Goal: Task Accomplishment & Management: Complete application form

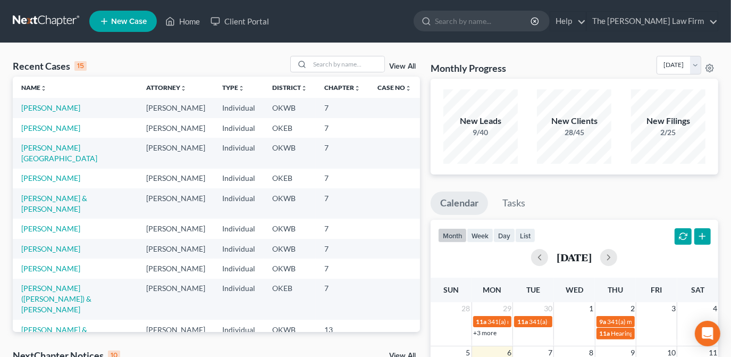
click at [143, 26] on link "New Case" at bounding box center [122, 21] width 67 height 21
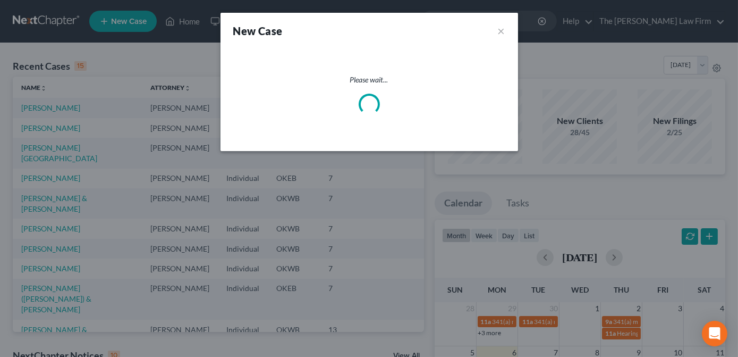
select select "65"
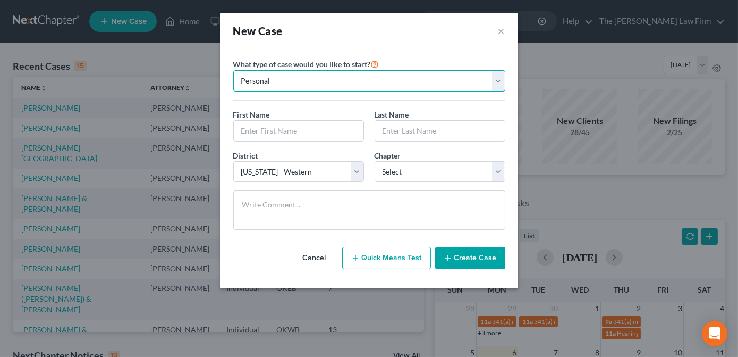
drag, startPoint x: 374, startPoint y: 73, endPoint x: 373, endPoint y: 83, distance: 10.1
click at [374, 73] on select "Personal Business" at bounding box center [369, 80] width 272 height 21
click at [233, 70] on select "Personal Business" at bounding box center [369, 80] width 272 height 21
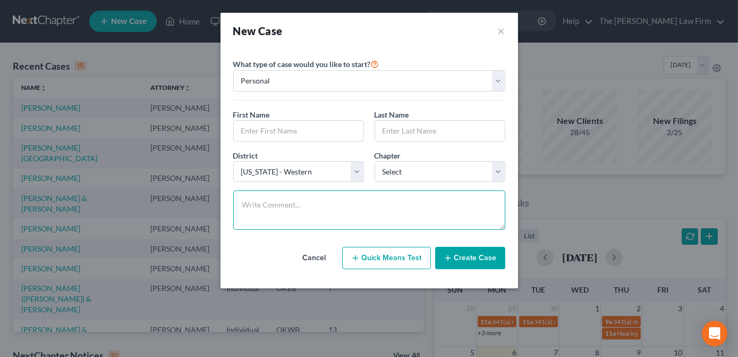
click at [353, 208] on textarea at bounding box center [369, 209] width 272 height 39
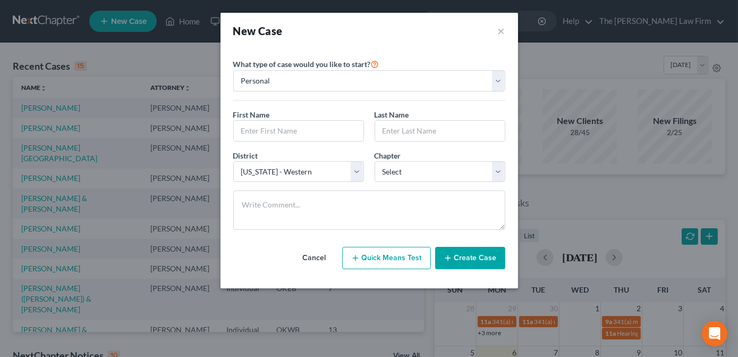
click at [451, 253] on icon "button" at bounding box center [448, 257] width 9 height 9
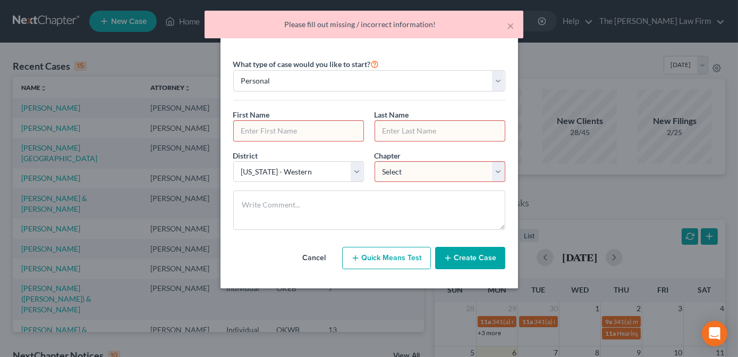
click at [340, 131] on input "text" at bounding box center [299, 131] width 130 height 20
type input "lk"
click at [459, 122] on input "text" at bounding box center [440, 131] width 130 height 20
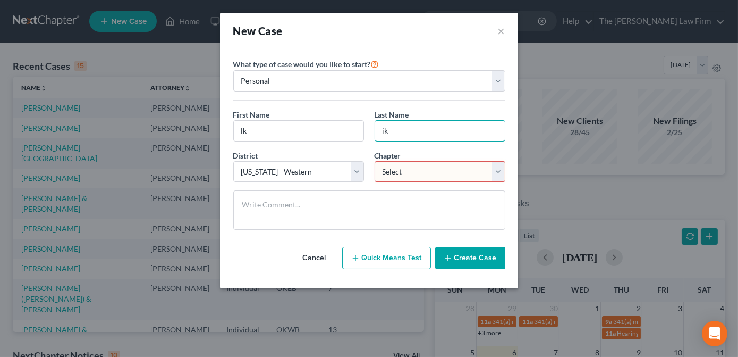
type input "ik"
drag, startPoint x: 462, startPoint y: 173, endPoint x: 460, endPoint y: 181, distance: 8.2
click at [462, 173] on select "Select 7 11 12 13" at bounding box center [440, 171] width 131 height 21
select select "0"
click at [375, 161] on select "Select 7 11 12 13" at bounding box center [440, 171] width 131 height 21
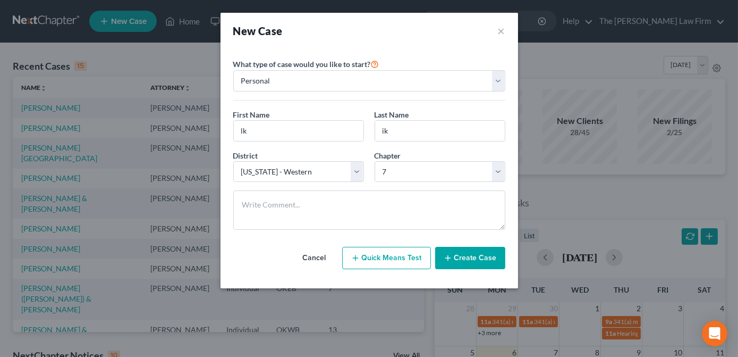
click at [462, 252] on button "Create Case" at bounding box center [470, 258] width 70 height 22
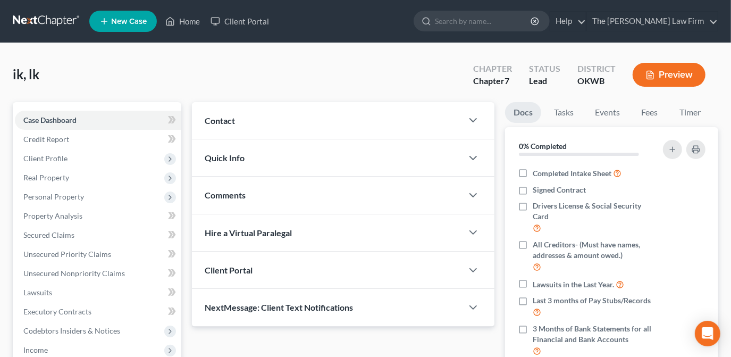
click at [458, 123] on div "Contact" at bounding box center [327, 120] width 270 height 37
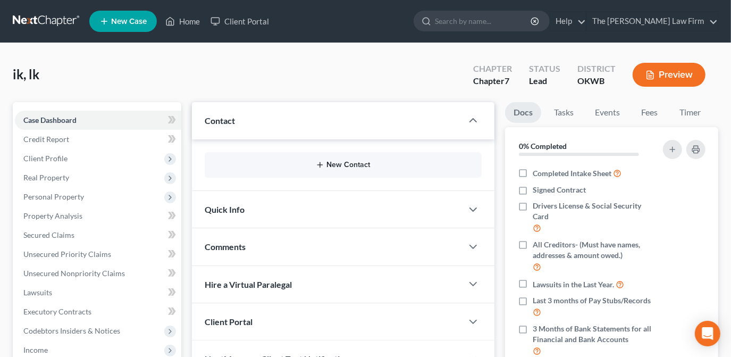
click at [374, 162] on button "New Contact" at bounding box center [343, 164] width 260 height 9
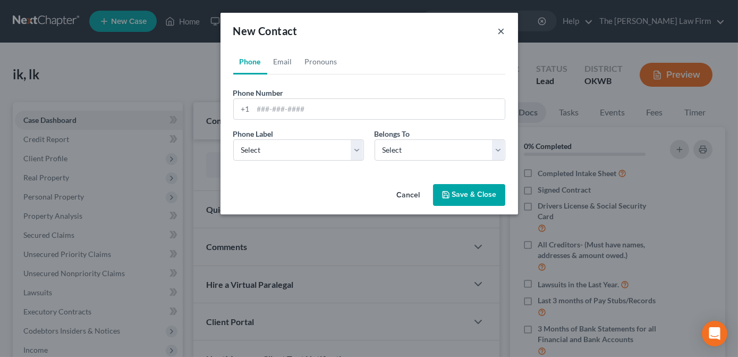
click at [503, 33] on button "×" at bounding box center [501, 30] width 7 height 13
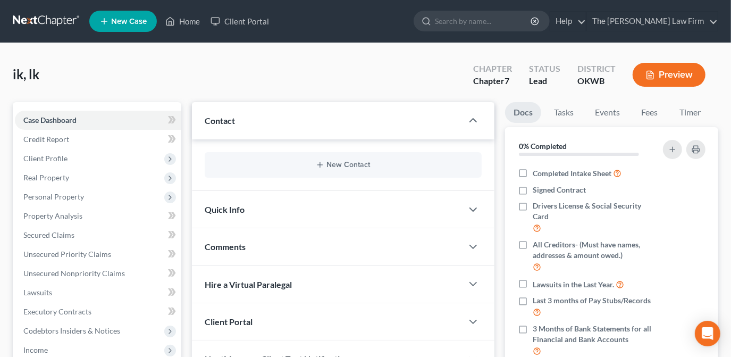
click at [401, 213] on div "Quick Info" at bounding box center [327, 209] width 270 height 37
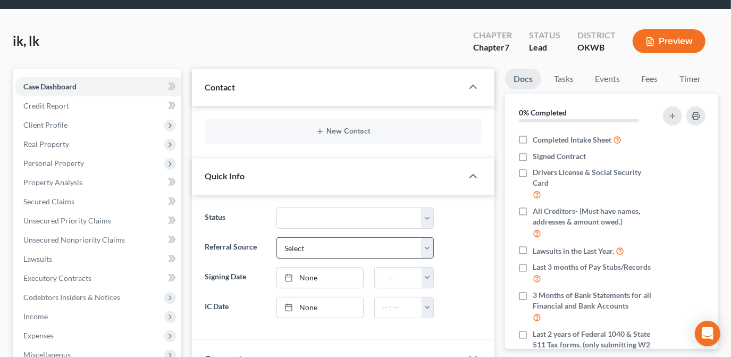
scroll to position [48, 0]
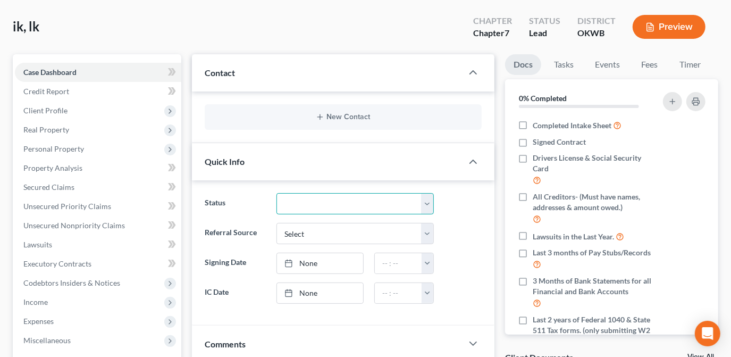
click at [319, 208] on select "Discharged Dismissed Filed Info Sent In Progress Lead Lost Lead Ready to File R…" at bounding box center [354, 203] width 157 height 21
drag, startPoint x: 224, startPoint y: 272, endPoint x: 231, endPoint y: 274, distance: 7.9
click at [224, 273] on ng-include "Status Discharged Dismissed Filed Info Sent In Progress Lead Lost Lead Ready to…" at bounding box center [343, 248] width 277 height 110
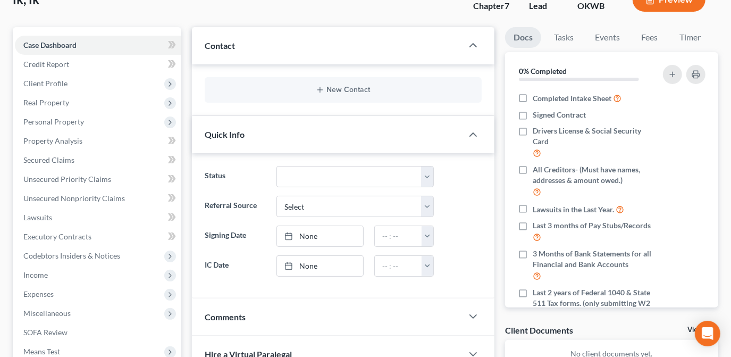
scroll to position [96, 0]
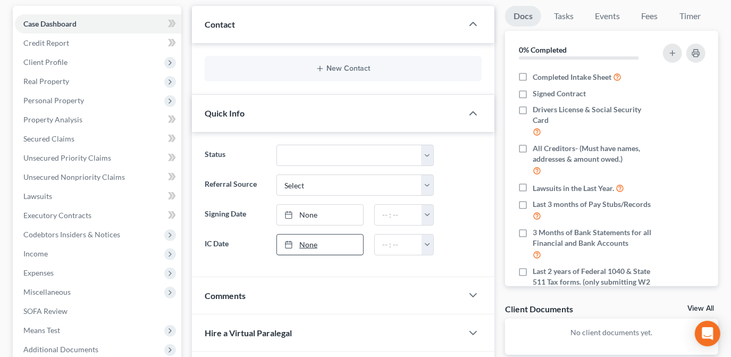
click at [317, 247] on link "None" at bounding box center [320, 244] width 86 height 20
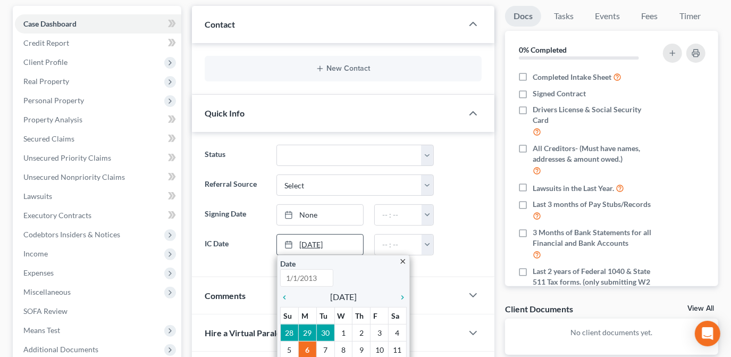
type input "[DATE]"
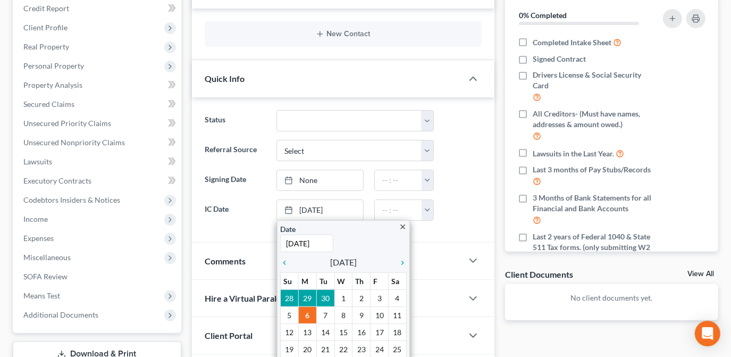
scroll to position [145, 0]
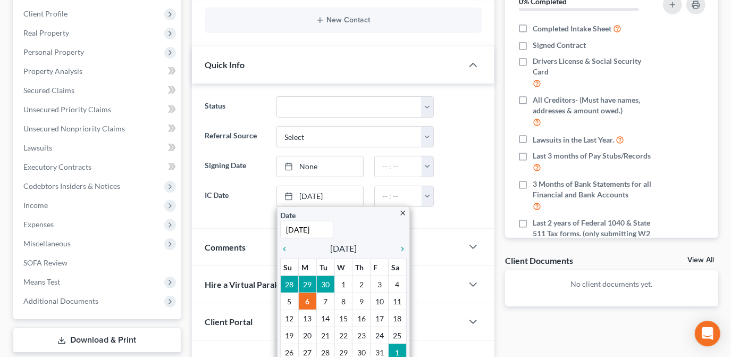
click at [264, 222] on div "Status Discharged Dismissed Filed Info Sent In Progress Lead Lost Lead Ready to…" at bounding box center [343, 155] width 302 height 145
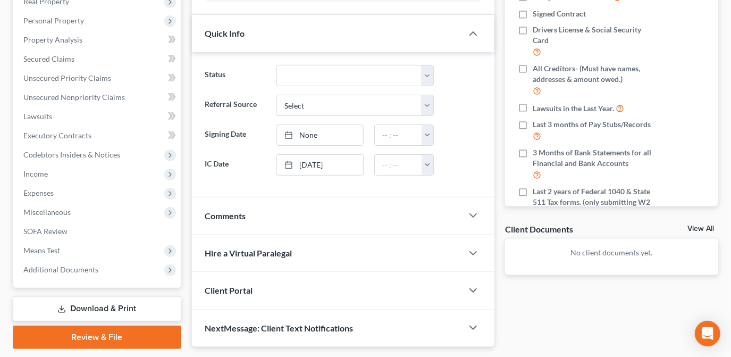
scroll to position [207, 0]
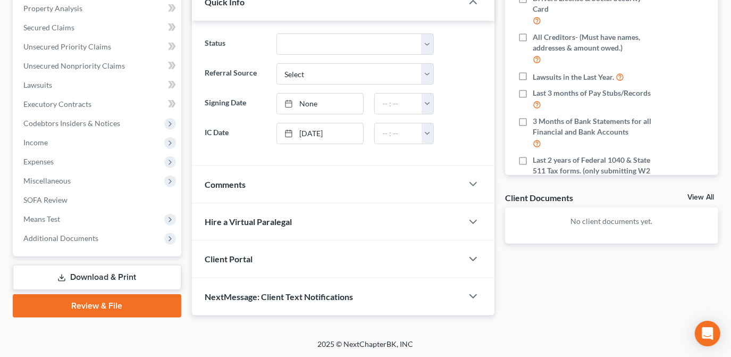
click at [445, 185] on div "Comments" at bounding box center [327, 184] width 270 height 37
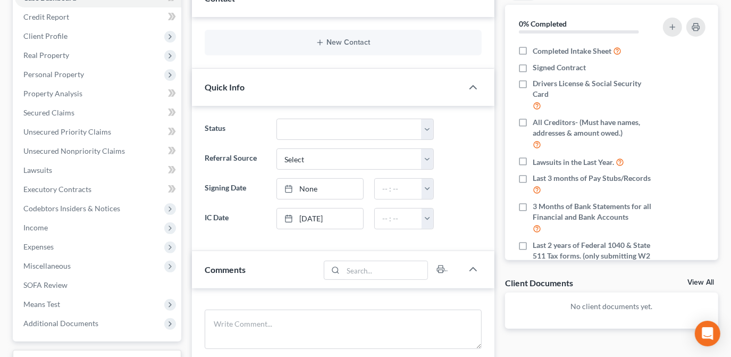
scroll to position [0, 0]
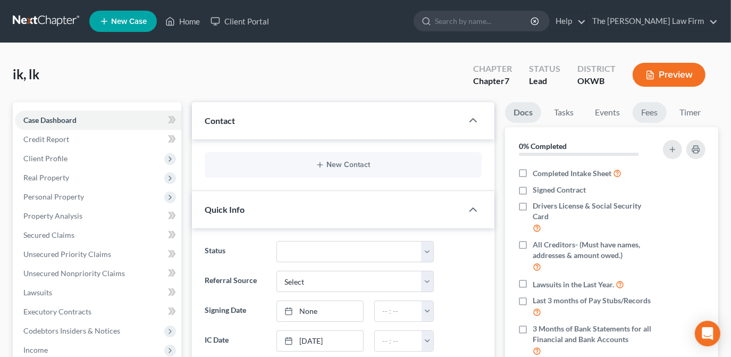
click at [642, 113] on link "Fees" at bounding box center [649, 112] width 34 height 21
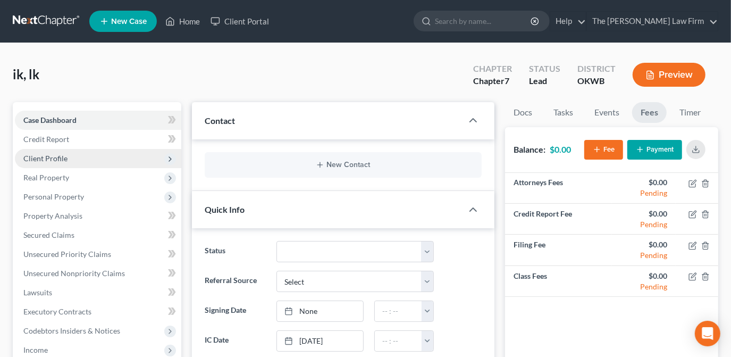
click at [43, 159] on span "Client Profile" at bounding box center [45, 158] width 44 height 9
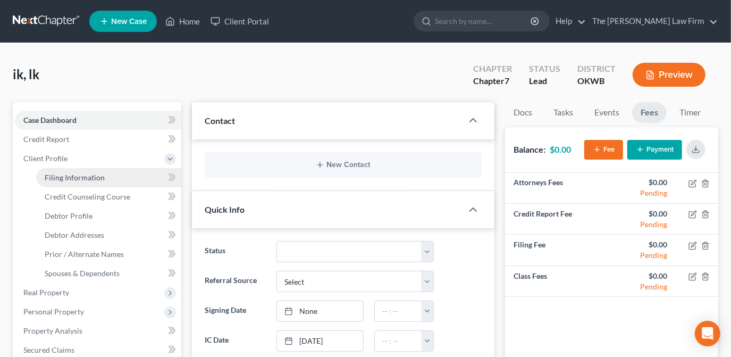
click at [86, 176] on span "Filing Information" at bounding box center [75, 177] width 60 height 9
select select "1"
select select "0"
select select "65"
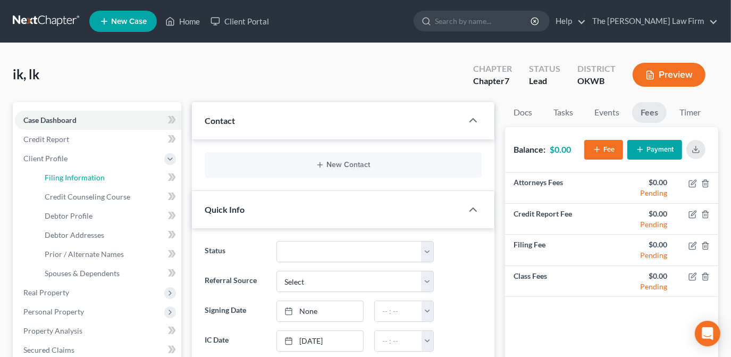
select select "37"
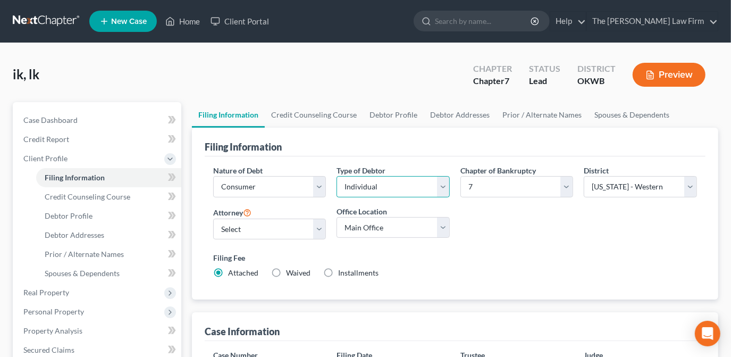
click at [413, 190] on select "Select Individual Joint" at bounding box center [392, 186] width 113 height 21
select select "1"
click at [336, 197] on select "Select Individual Joint" at bounding box center [392, 186] width 113 height 21
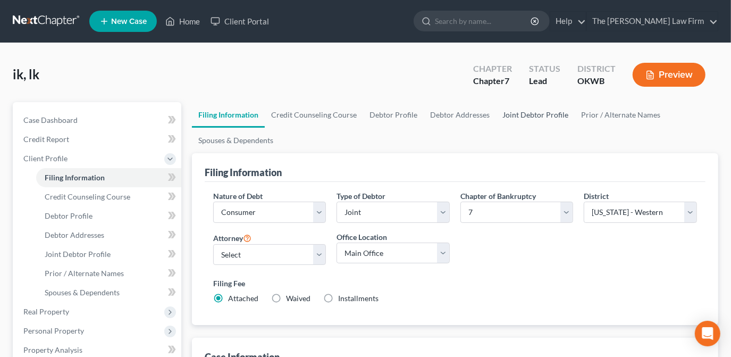
click at [532, 116] on link "Joint Debtor Profile" at bounding box center [535, 115] width 79 height 26
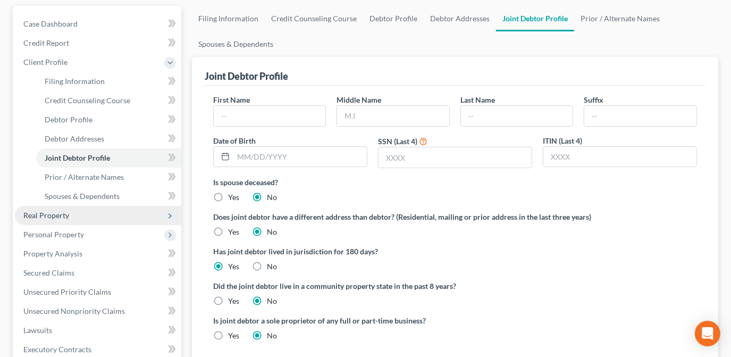
scroll to position [48, 0]
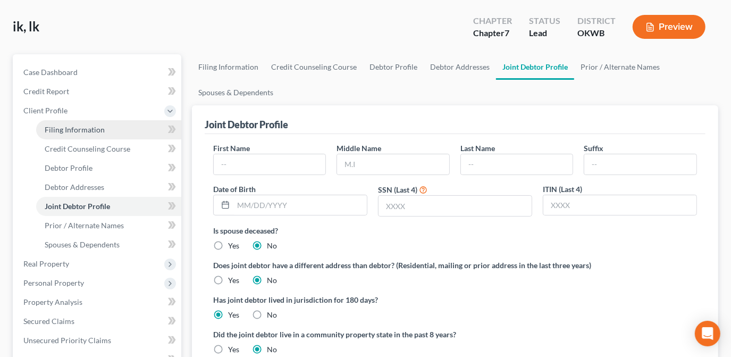
click at [136, 134] on link "Filing Information" at bounding box center [108, 129] width 145 height 19
select select "1"
select select "0"
select select "65"
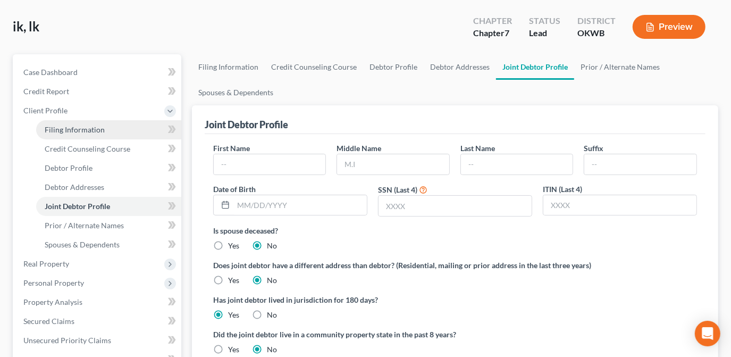
select select "0"
select select "37"
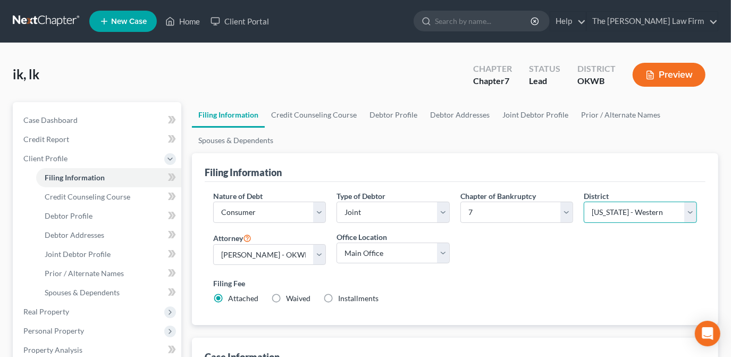
click at [668, 215] on select "Select [US_STATE] - [GEOGRAPHIC_DATA] [US_STATE] - [GEOGRAPHIC_DATA][US_STATE] …" at bounding box center [639, 211] width 113 height 21
click at [619, 246] on div "Nature of Debt Select Business Consumer Other Nature of Business Select Clearin…" at bounding box center [455, 251] width 494 height 122
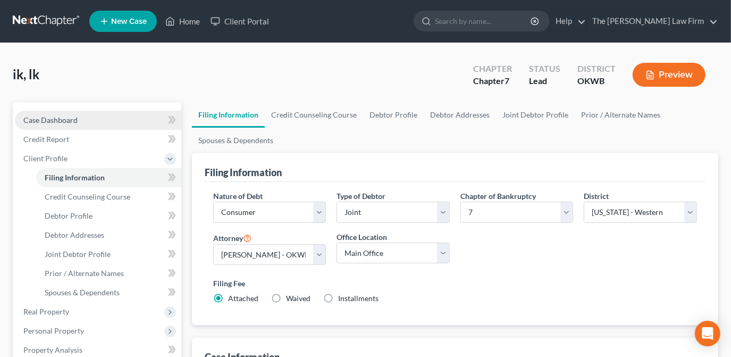
click at [134, 123] on link "Case Dashboard" at bounding box center [98, 120] width 166 height 19
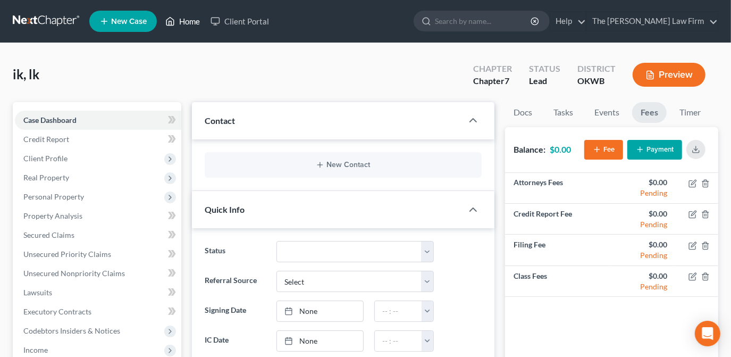
drag, startPoint x: 188, startPoint y: 24, endPoint x: 214, endPoint y: 57, distance: 41.7
click at [188, 24] on link "Home" at bounding box center [182, 21] width 45 height 19
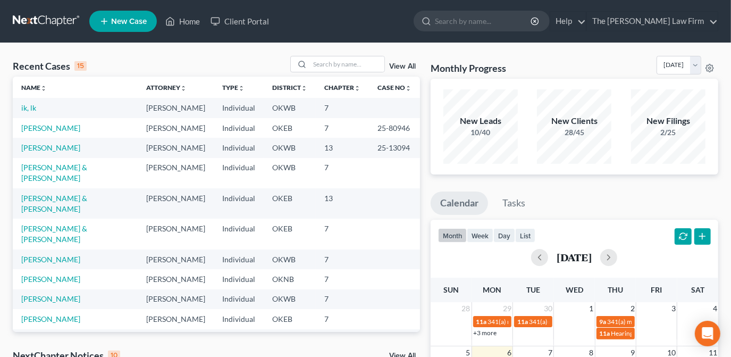
click at [409, 67] on link "View All" at bounding box center [402, 66] width 27 height 7
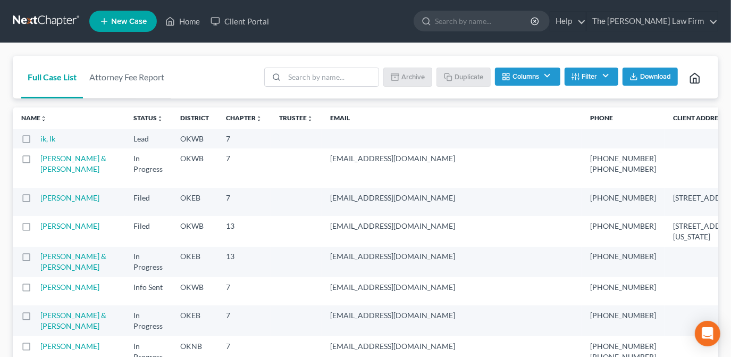
click at [36, 141] on label at bounding box center [36, 141] width 0 height 0
click at [40, 140] on input "checkbox" at bounding box center [43, 136] width 7 height 7
click at [408, 77] on button "Archive" at bounding box center [409, 76] width 48 height 18
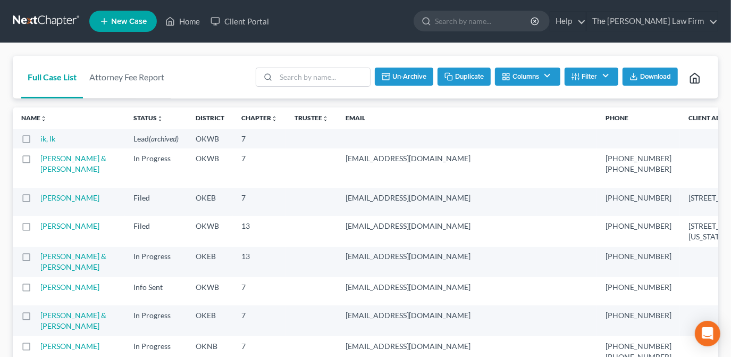
checkbox input "false"
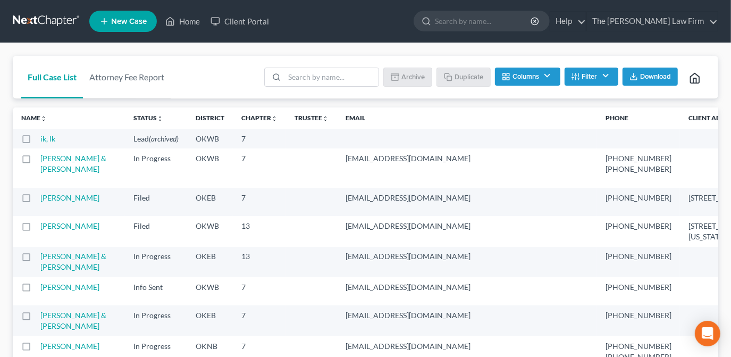
click at [193, 21] on link "Home" at bounding box center [182, 21] width 45 height 19
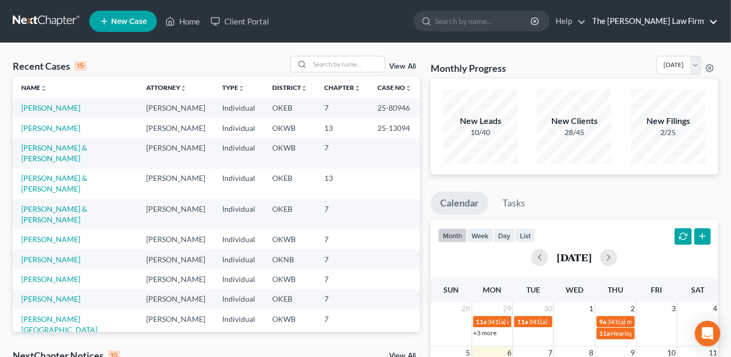
click at [701, 19] on link "The [PERSON_NAME] Law Firm" at bounding box center [652, 21] width 131 height 19
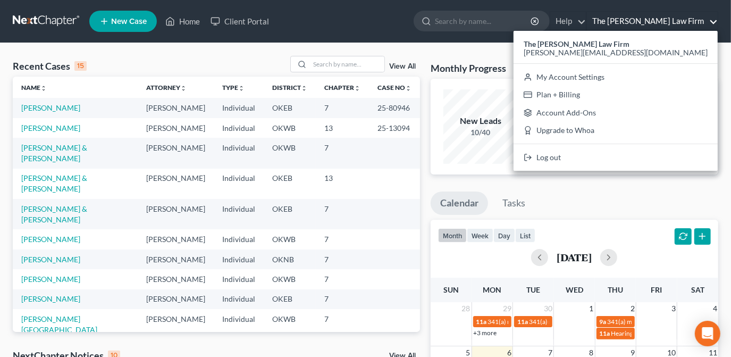
click at [326, 28] on ul "New Case Home Client Portal - No Result - See all results Or Press Enter... Hel…" at bounding box center [403, 21] width 629 height 28
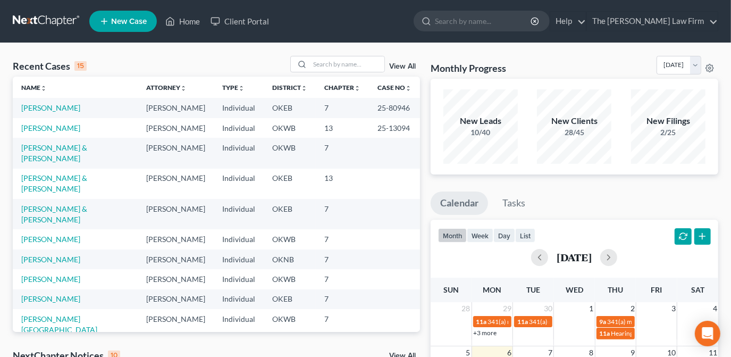
click at [139, 25] on span "New Case" at bounding box center [129, 22] width 36 height 8
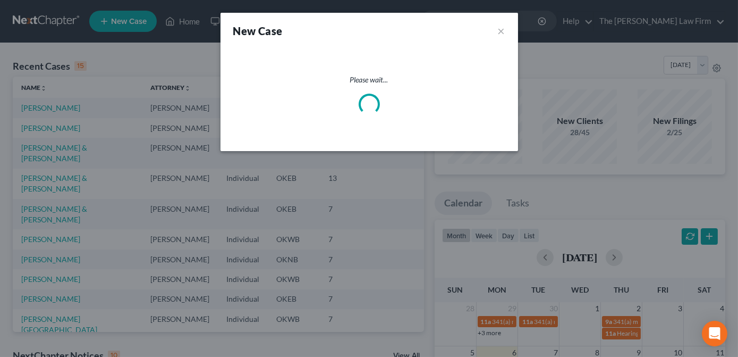
select select "65"
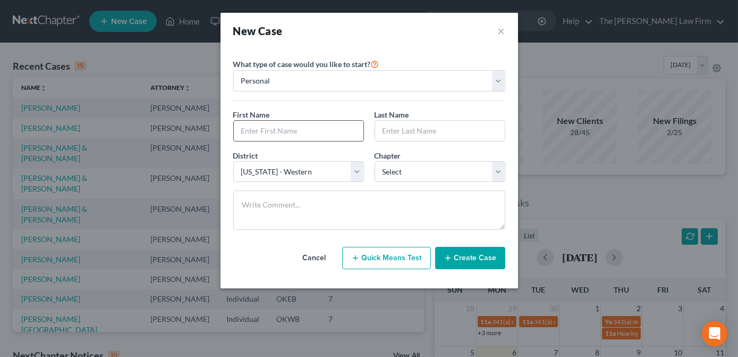
click at [300, 136] on input "text" at bounding box center [299, 131] width 130 height 20
type input "gg"
click at [398, 130] on input "text" at bounding box center [440, 131] width 130 height 20
type input "gg"
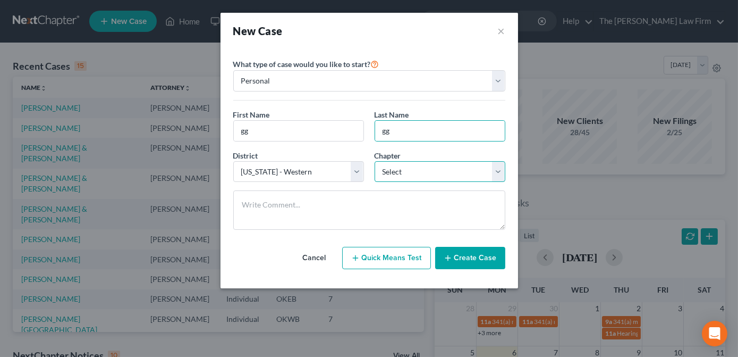
click at [393, 171] on select "Select 7 11 12 13" at bounding box center [440, 171] width 131 height 21
select select "1"
click at [375, 161] on select "Select 7 11 12 13" at bounding box center [440, 171] width 131 height 21
click at [450, 260] on icon "button" at bounding box center [448, 257] width 9 height 9
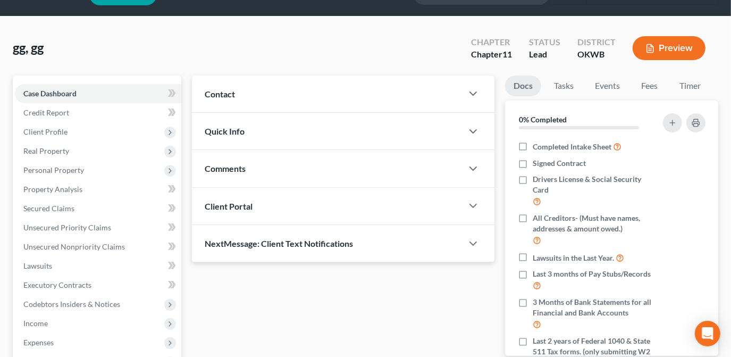
scroll to position [48, 0]
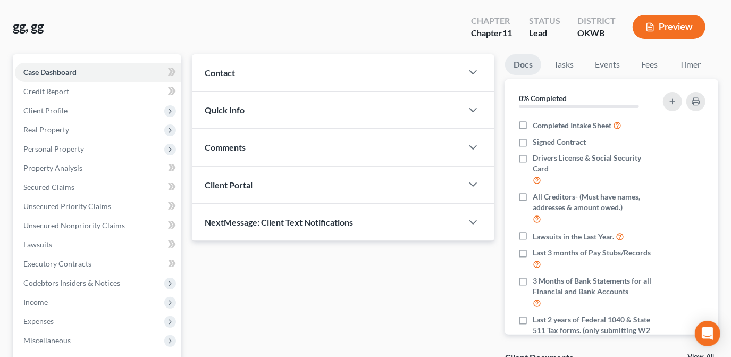
click at [328, 74] on div "Contact" at bounding box center [327, 72] width 270 height 37
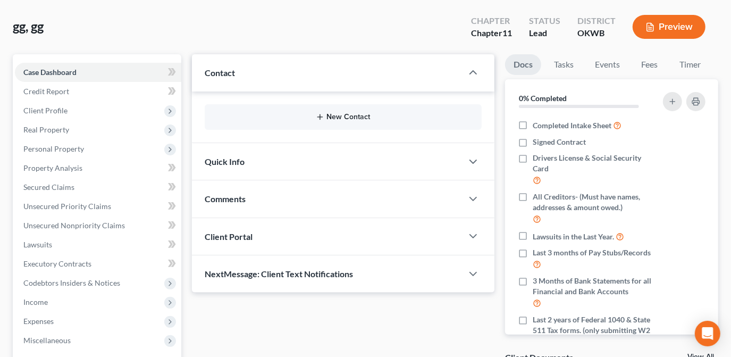
click at [359, 115] on button "New Contact" at bounding box center [343, 117] width 260 height 9
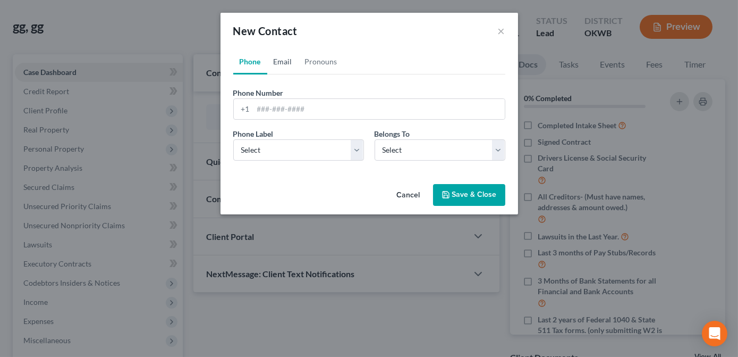
drag, startPoint x: 283, startPoint y: 63, endPoint x: 225, endPoint y: 120, distance: 80.8
click at [283, 63] on link "Email" at bounding box center [282, 62] width 31 height 26
click at [455, 152] on select "Select Client Other" at bounding box center [440, 149] width 131 height 21
click at [345, 169] on div "Phone Email Pronouns Phone Number * +1 Ext. Phone Label * Select Mobile Home Wo…" at bounding box center [370, 114] width 298 height 131
drag, startPoint x: 500, startPoint y: 29, endPoint x: 376, endPoint y: 114, distance: 150.2
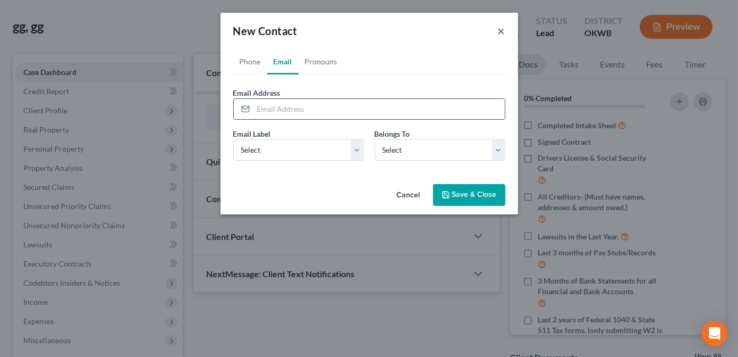
click at [500, 29] on button "×" at bounding box center [501, 30] width 7 height 13
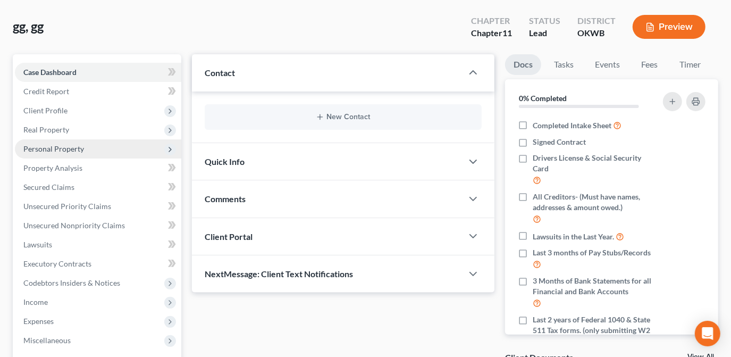
click at [287, 164] on div "Quick Info" at bounding box center [327, 161] width 270 height 37
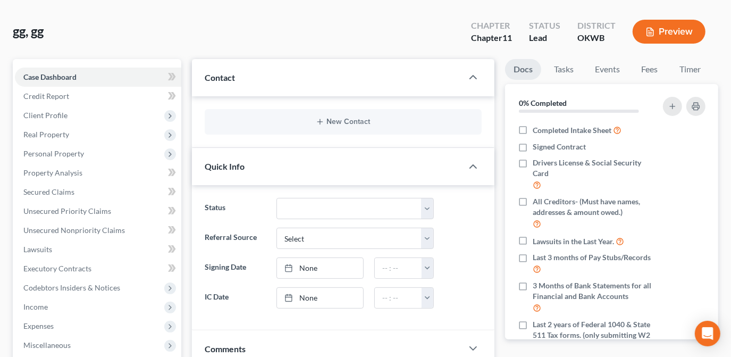
scroll to position [0, 0]
